Goal: Task Accomplishment & Management: Manage account settings

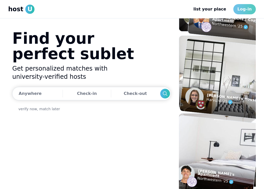
click at [242, 7] on link "Log-in" at bounding box center [244, 9] width 23 height 10
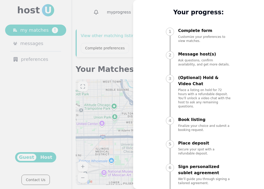
click at [121, 22] on div at bounding box center [132, 94] width 264 height 189
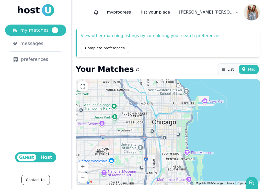
click at [46, 157] on span "Host" at bounding box center [46, 157] width 16 height 7
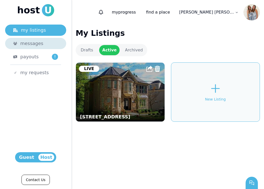
click at [37, 41] on span "messages" at bounding box center [31, 43] width 23 height 7
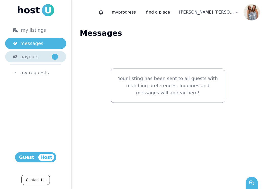
click at [29, 54] on span "payouts" at bounding box center [29, 56] width 18 height 7
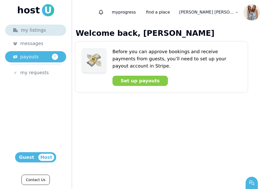
click at [43, 32] on div "my listings" at bounding box center [35, 30] width 45 height 7
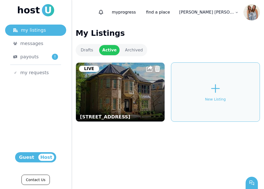
click at [102, 91] on img at bounding box center [120, 92] width 97 height 65
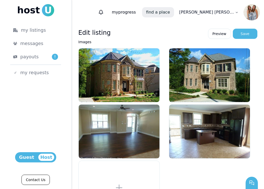
click at [168, 11] on link "find a place" at bounding box center [158, 12] width 32 height 10
